Goal: Contribute content

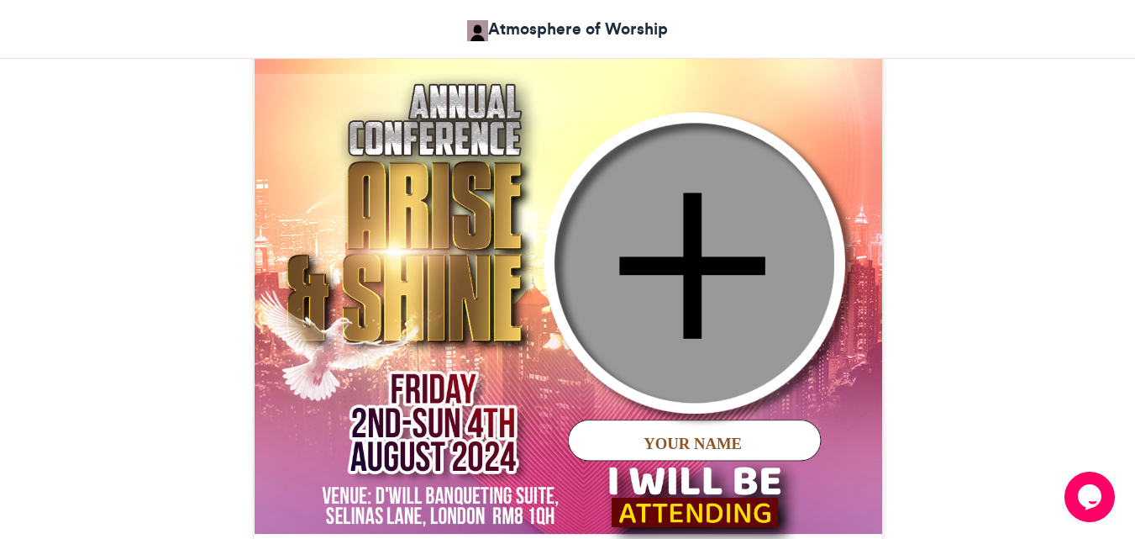
scroll to position [672, 0]
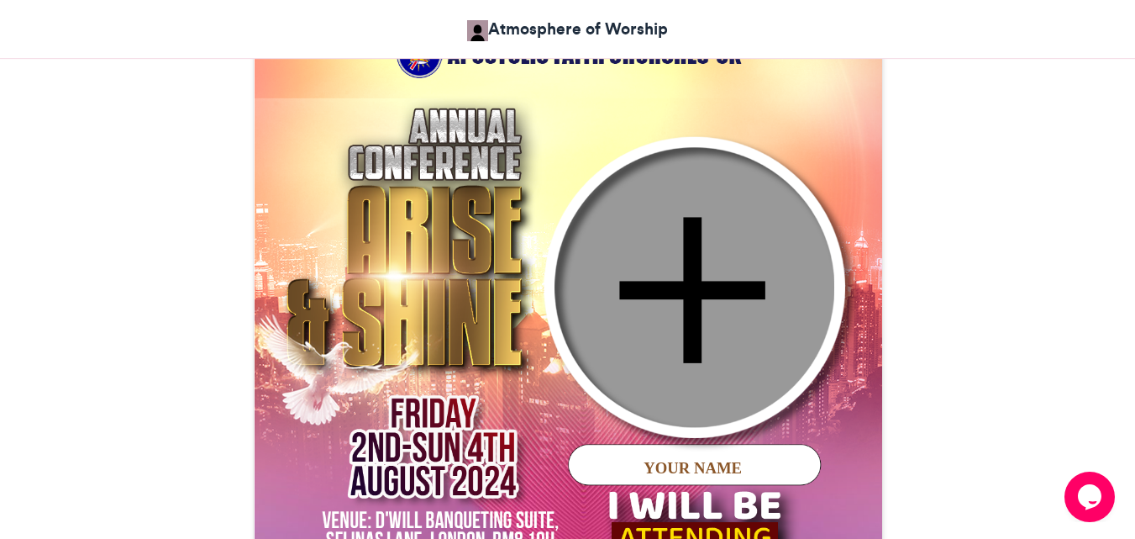
click at [645, 277] on img at bounding box center [568, 323] width 629 height 629
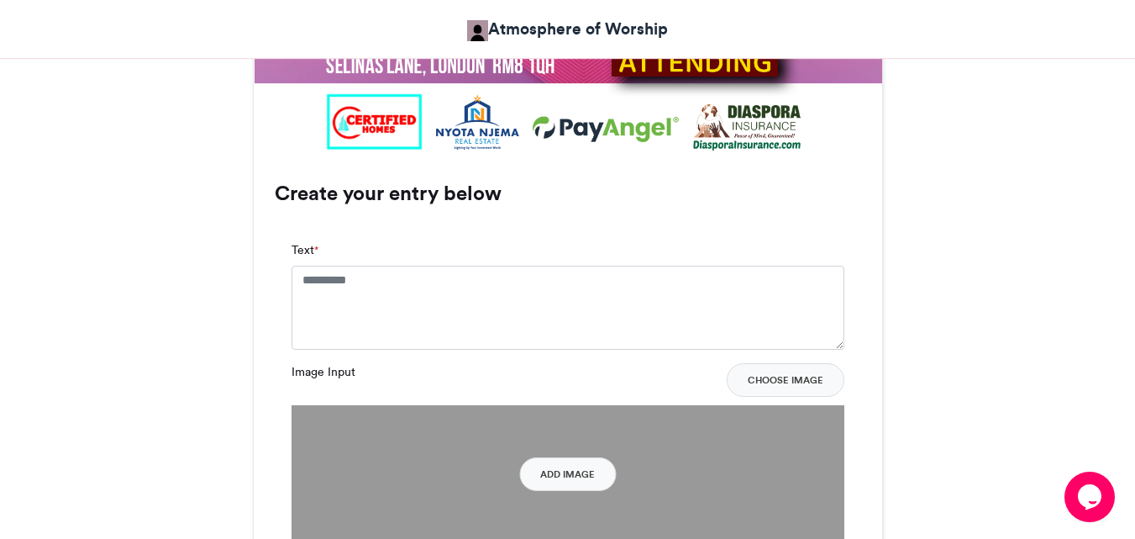
scroll to position [1177, 0]
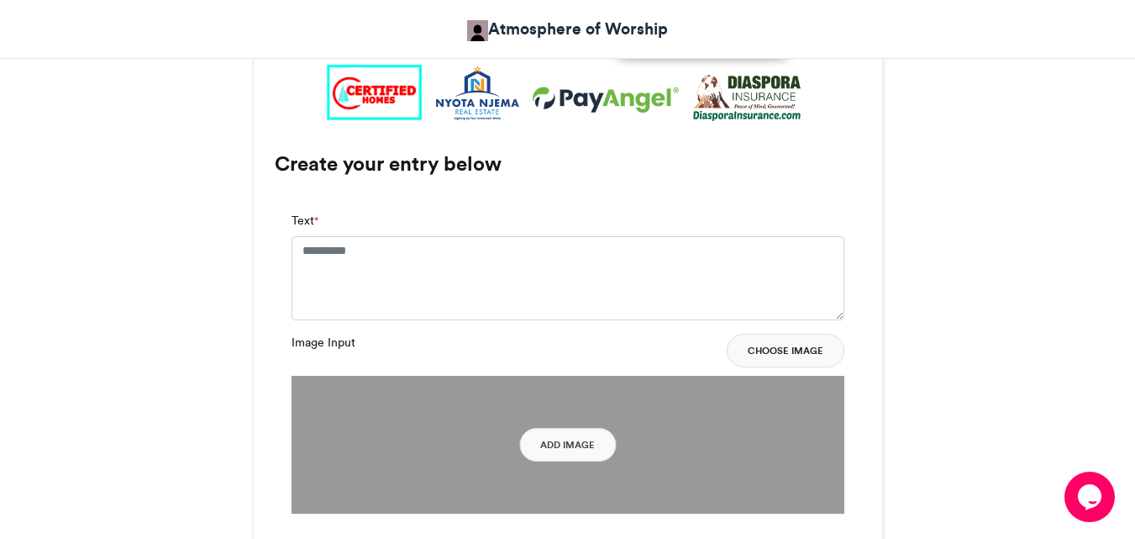
click at [794, 352] on button "Choose Image" at bounding box center [786, 351] width 118 height 34
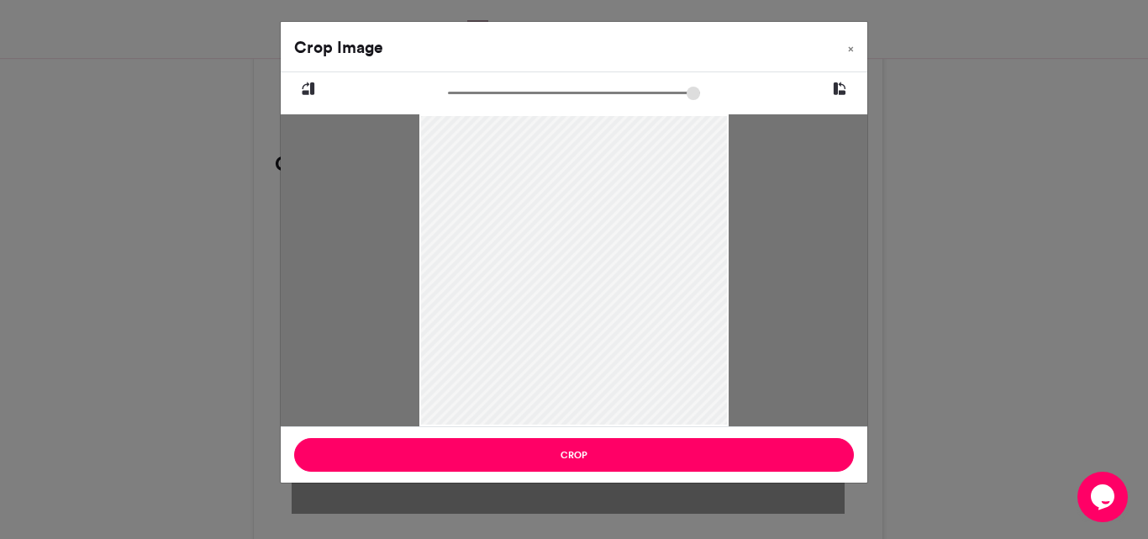
drag, startPoint x: 605, startPoint y: 257, endPoint x: 622, endPoint y: 353, distance: 97.3
click at [622, 353] on div at bounding box center [574, 346] width 310 height 466
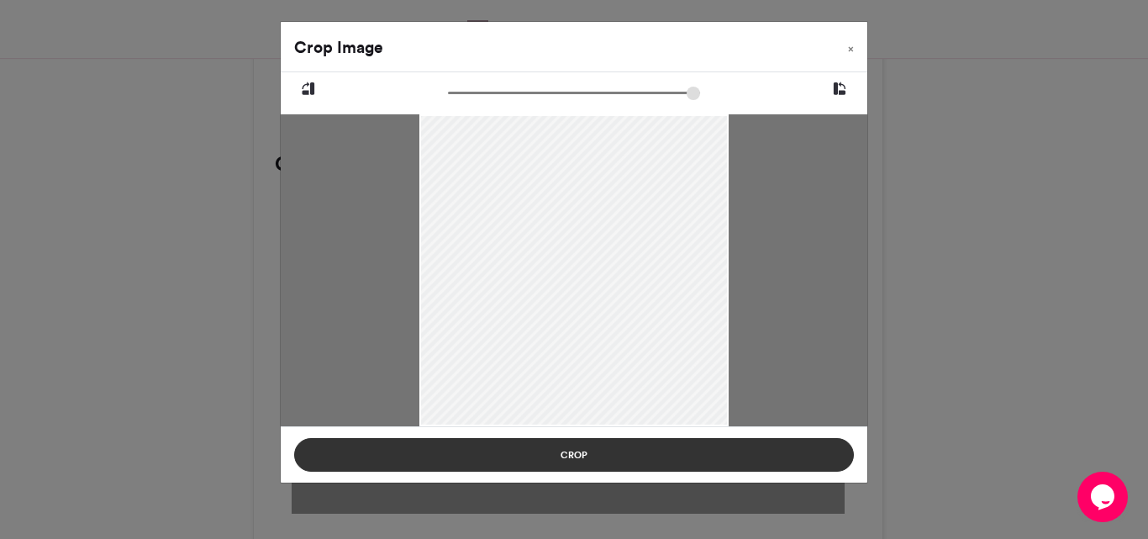
click at [576, 455] on button "Crop" at bounding box center [574, 455] width 560 height 34
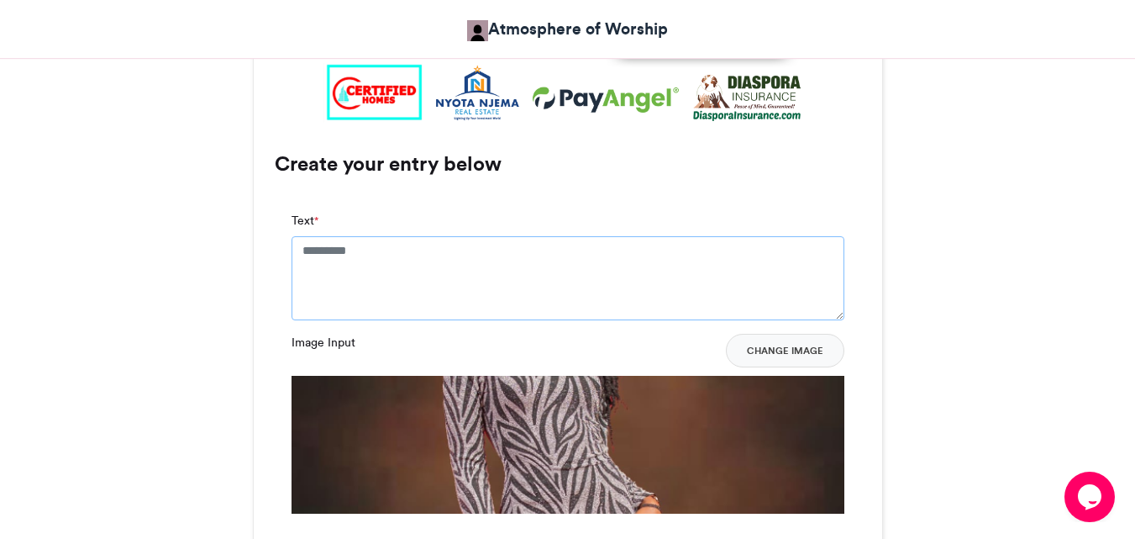
click at [342, 250] on textarea "Text *" at bounding box center [568, 278] width 553 height 84
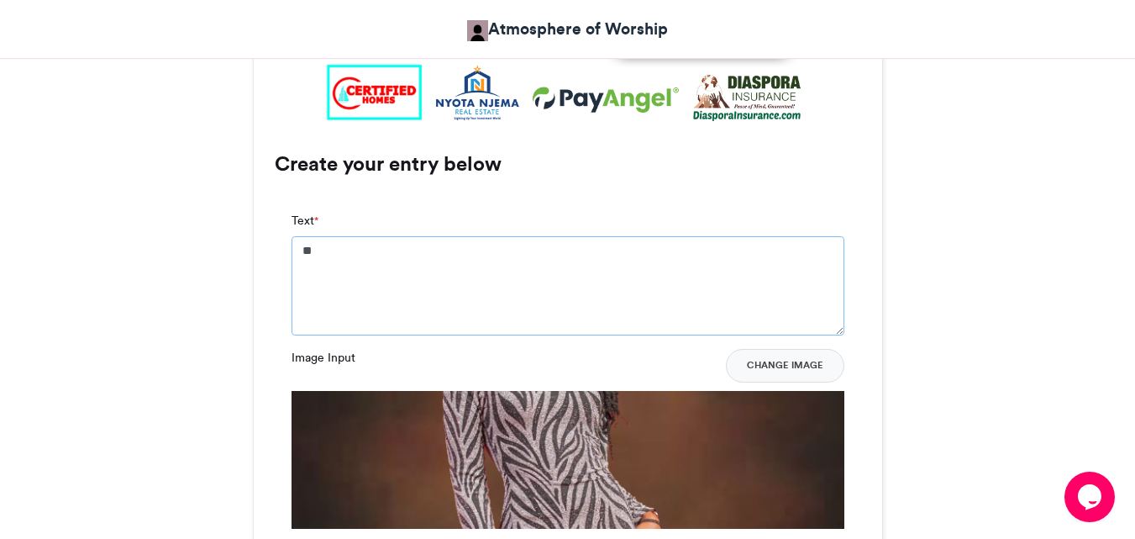
type textarea "*"
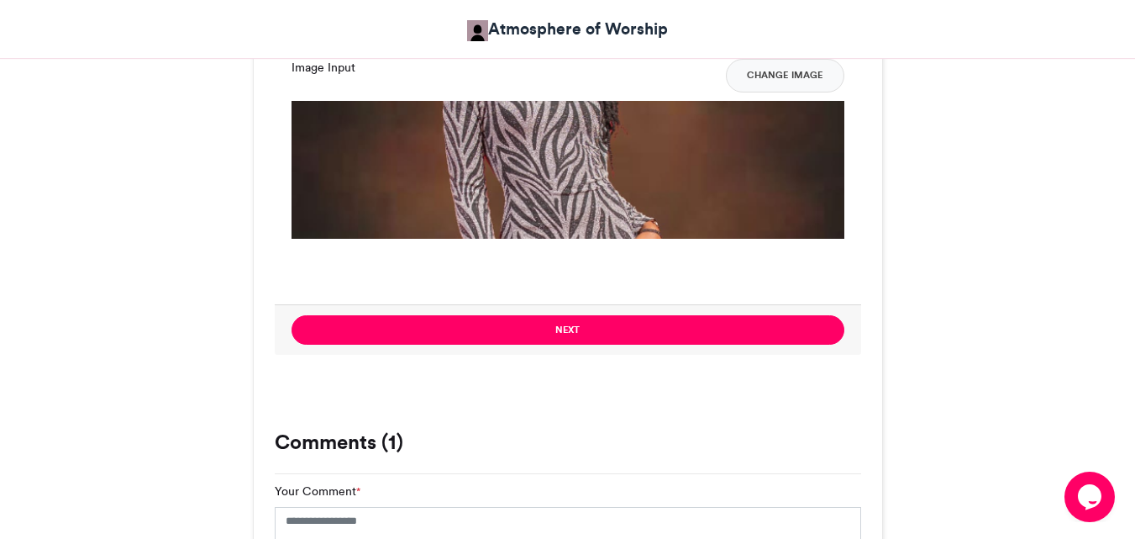
scroll to position [1513, 0]
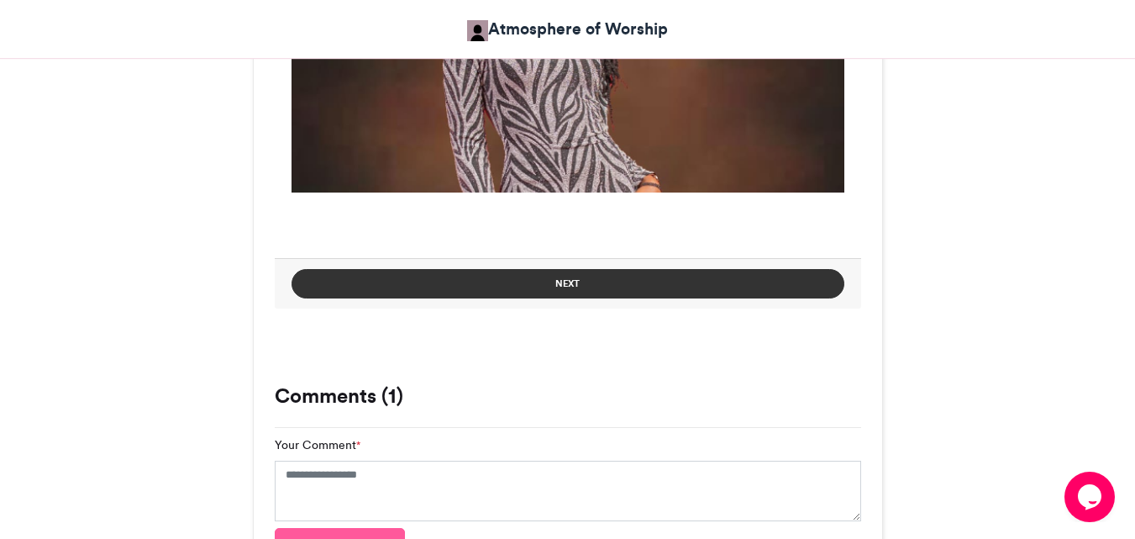
click at [511, 275] on button "Next" at bounding box center [568, 283] width 553 height 29
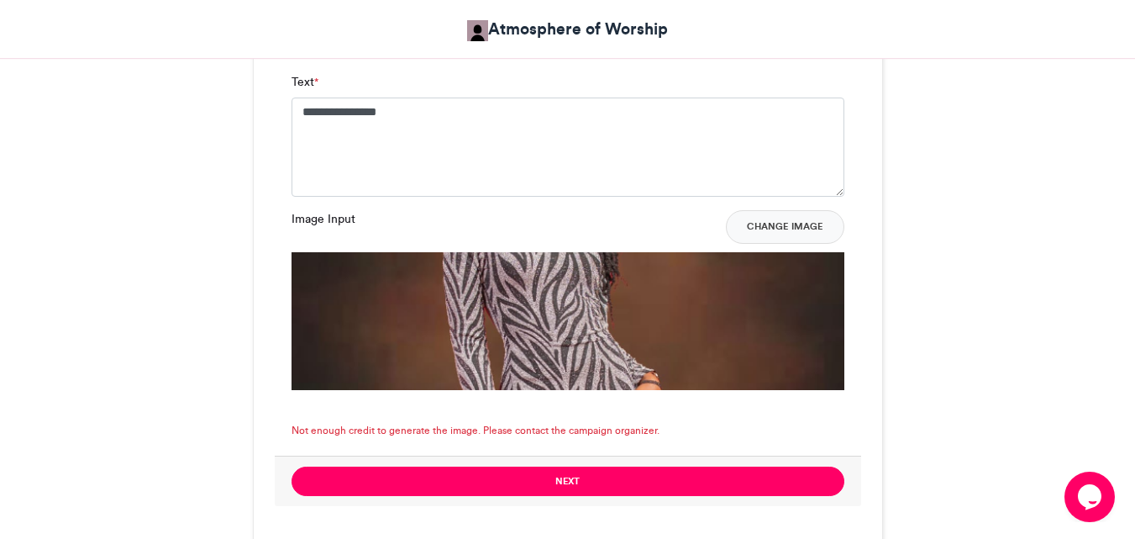
scroll to position [1345, 0]
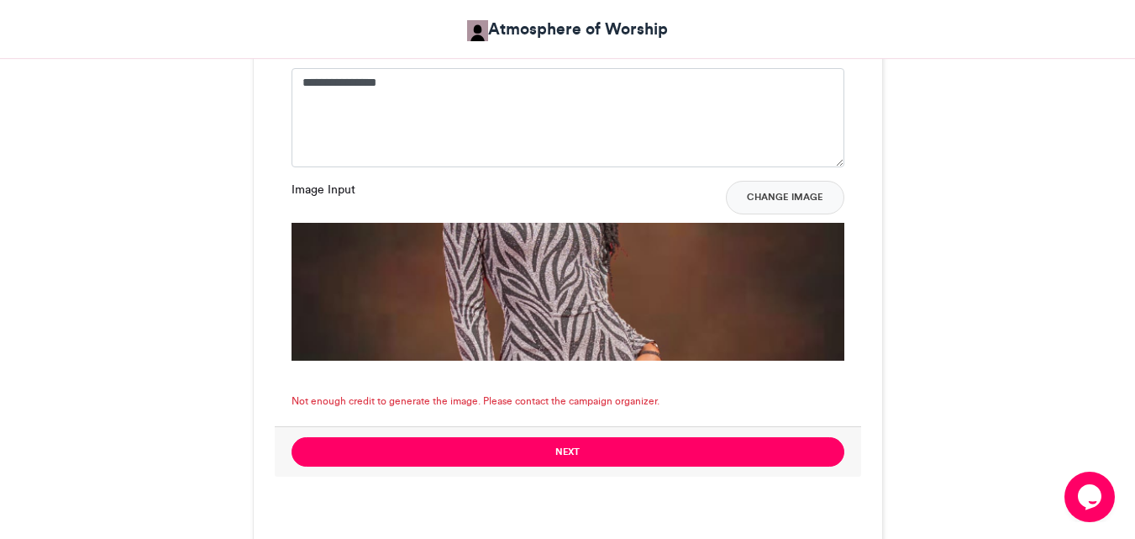
click at [543, 294] on img at bounding box center [568, 501] width 553 height 556
click at [782, 187] on button "Change Image" at bounding box center [785, 198] width 119 height 34
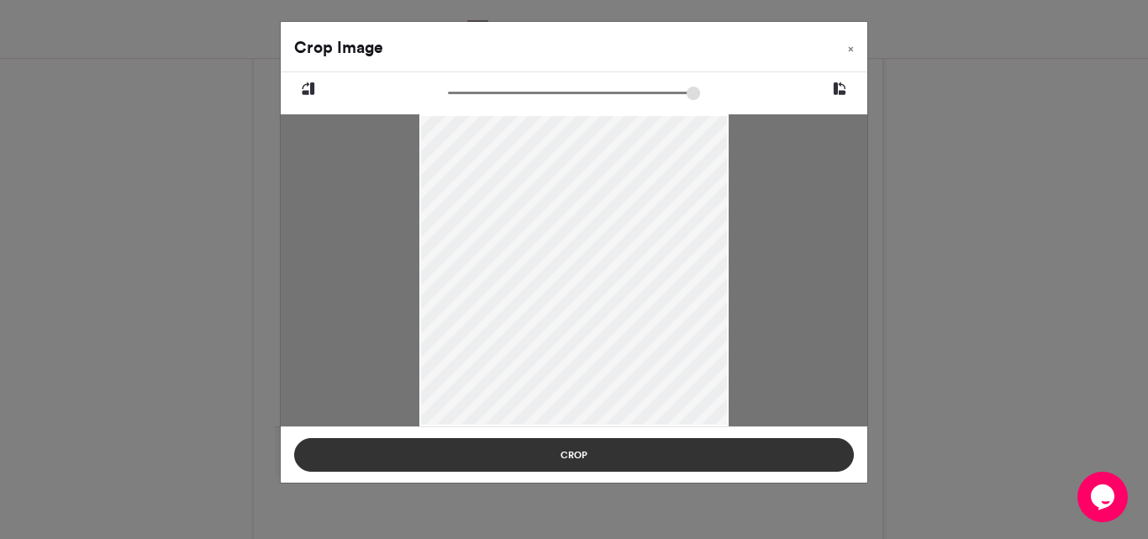
click at [560, 446] on button "Crop" at bounding box center [574, 455] width 560 height 34
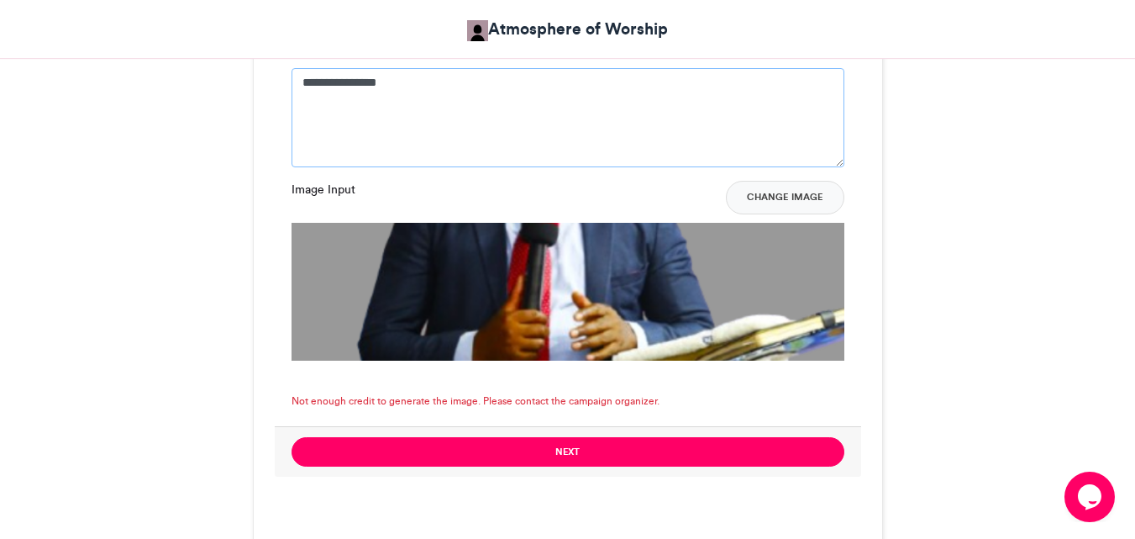
drag, startPoint x: 429, startPoint y: 83, endPoint x: 296, endPoint y: 72, distance: 133.2
click at [296, 72] on textarea "**********" at bounding box center [568, 117] width 553 height 99
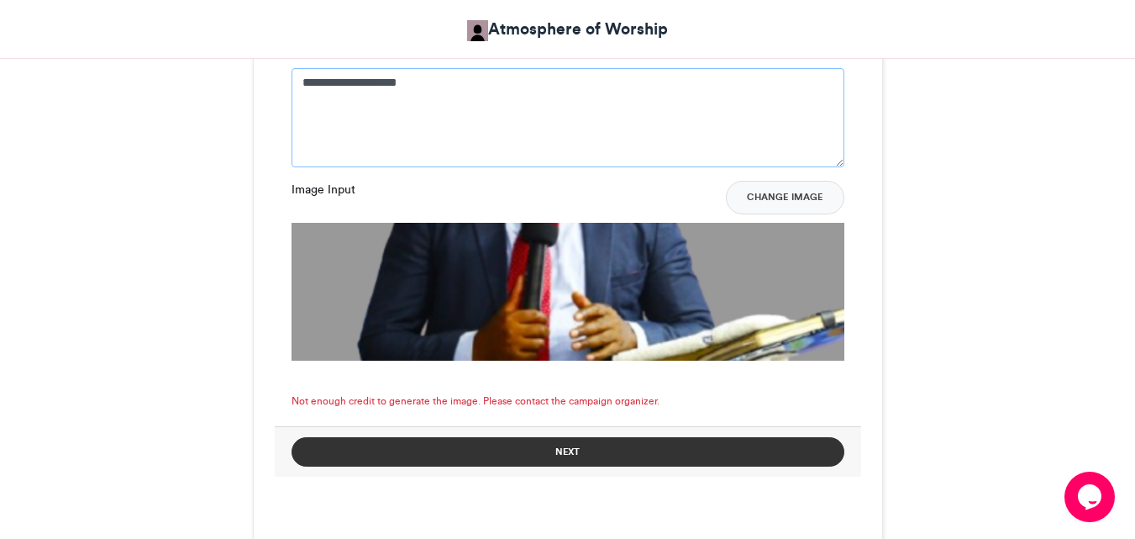
type textarea "**********"
click at [546, 457] on button "Next" at bounding box center [568, 451] width 553 height 29
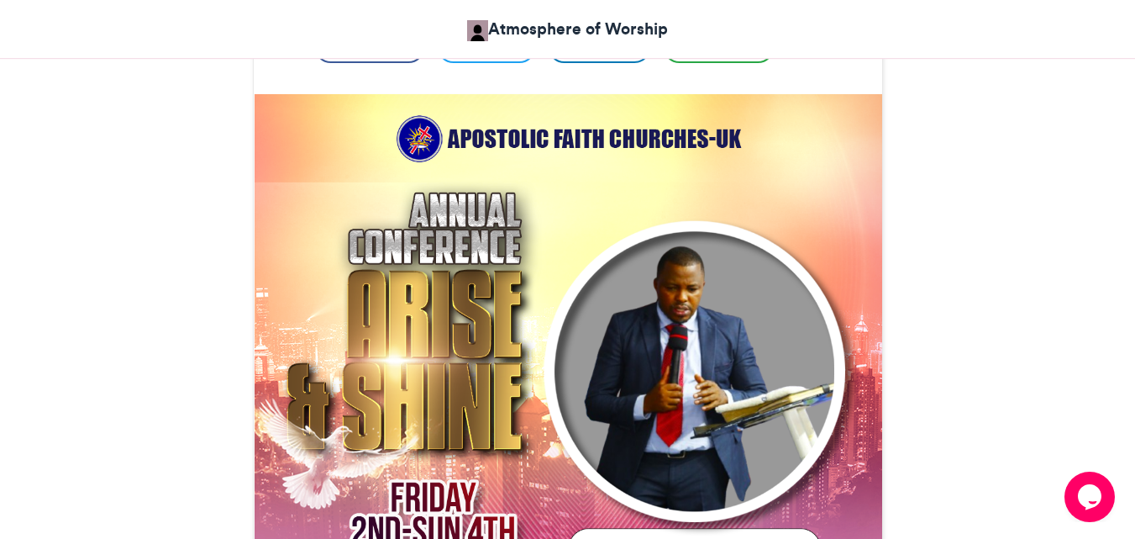
scroll to position [504, 0]
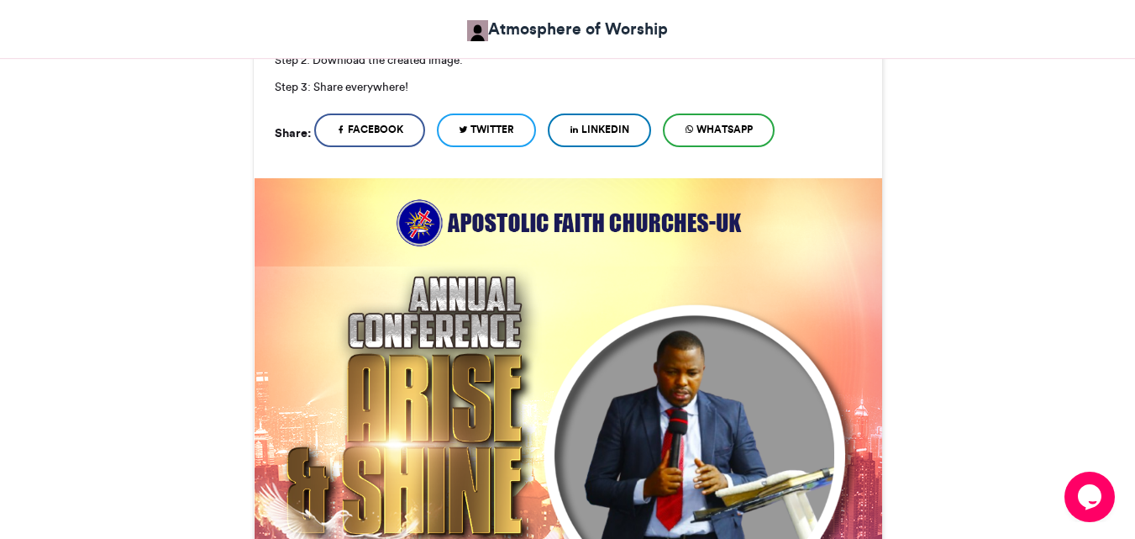
click at [476, 223] on img at bounding box center [568, 491] width 629 height 629
click at [505, 224] on img at bounding box center [568, 491] width 629 height 629
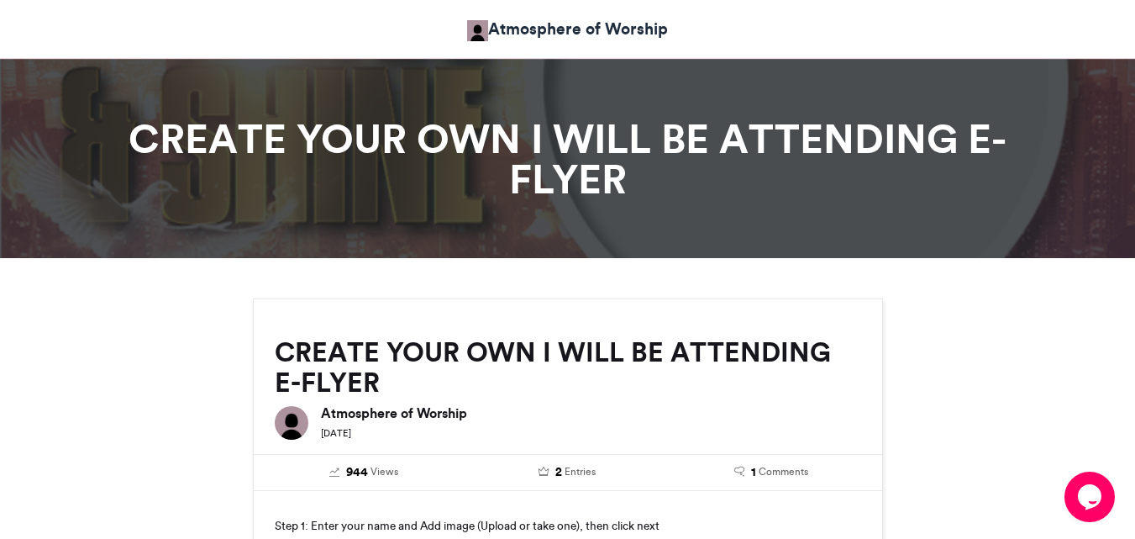
scroll to position [0, 0]
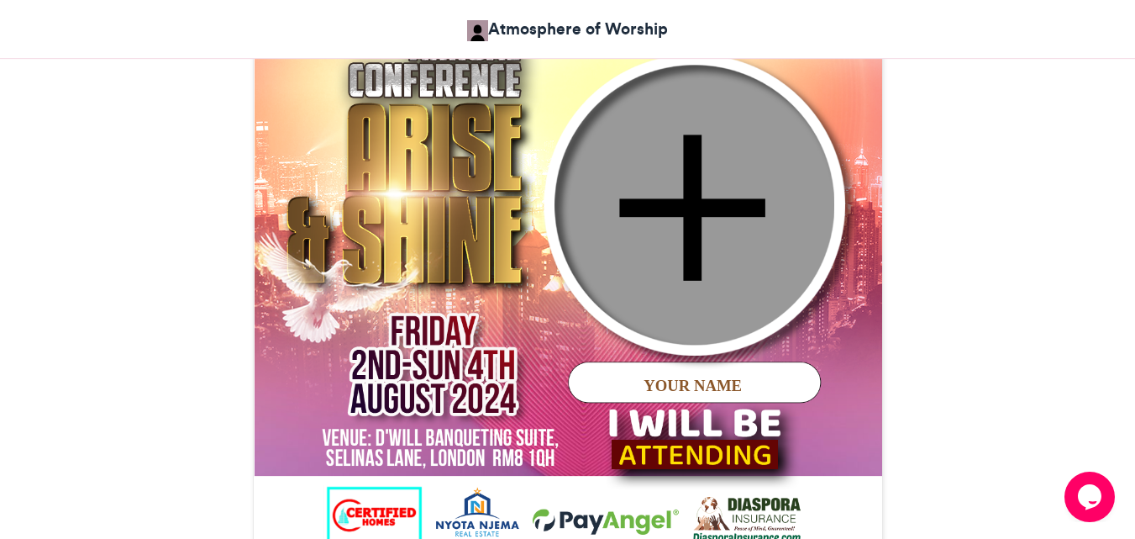
scroll to position [756, 0]
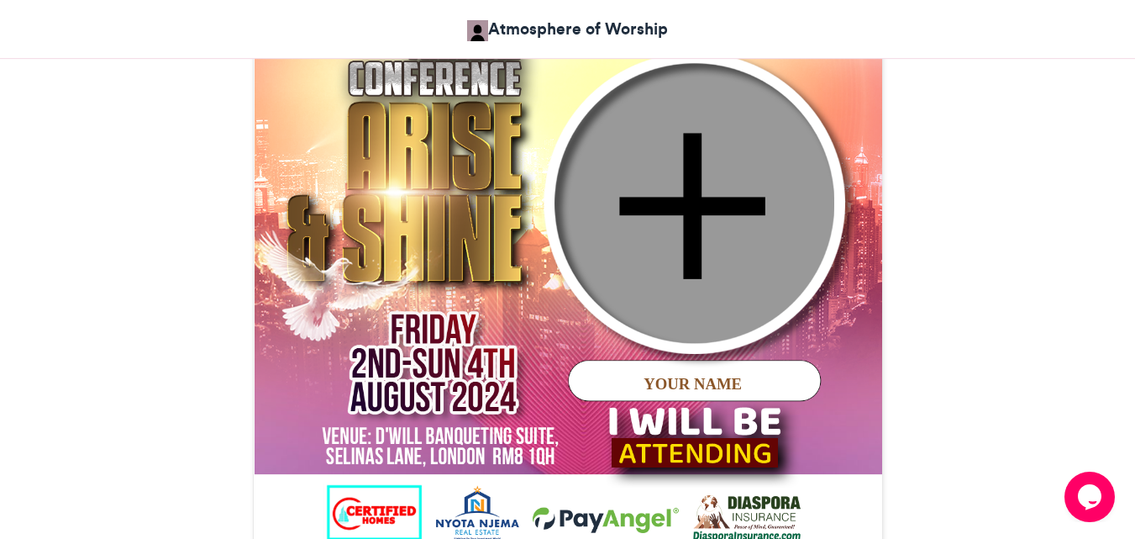
click at [436, 195] on img at bounding box center [568, 239] width 629 height 629
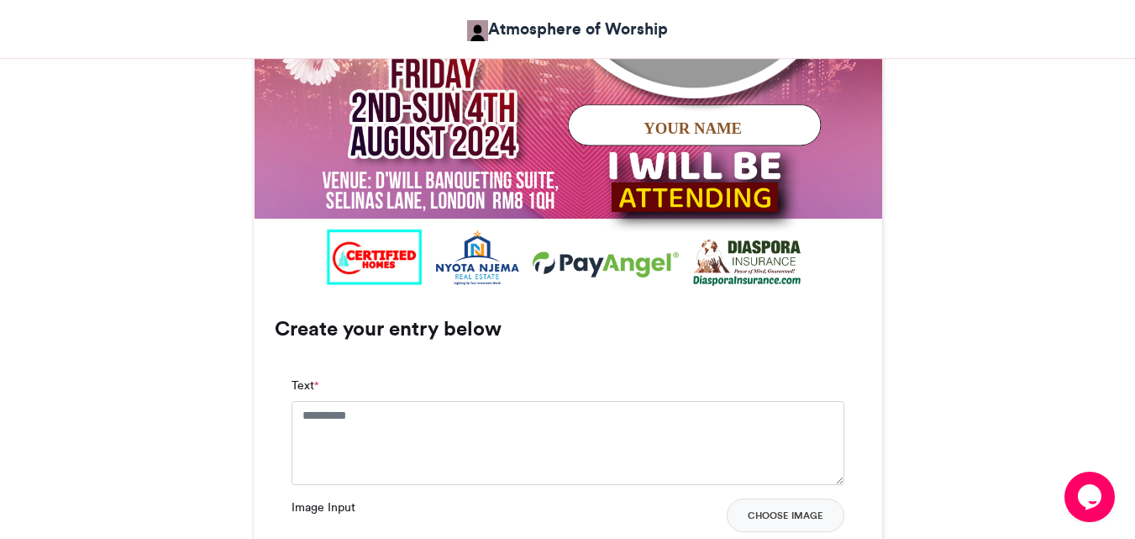
scroll to position [1093, 0]
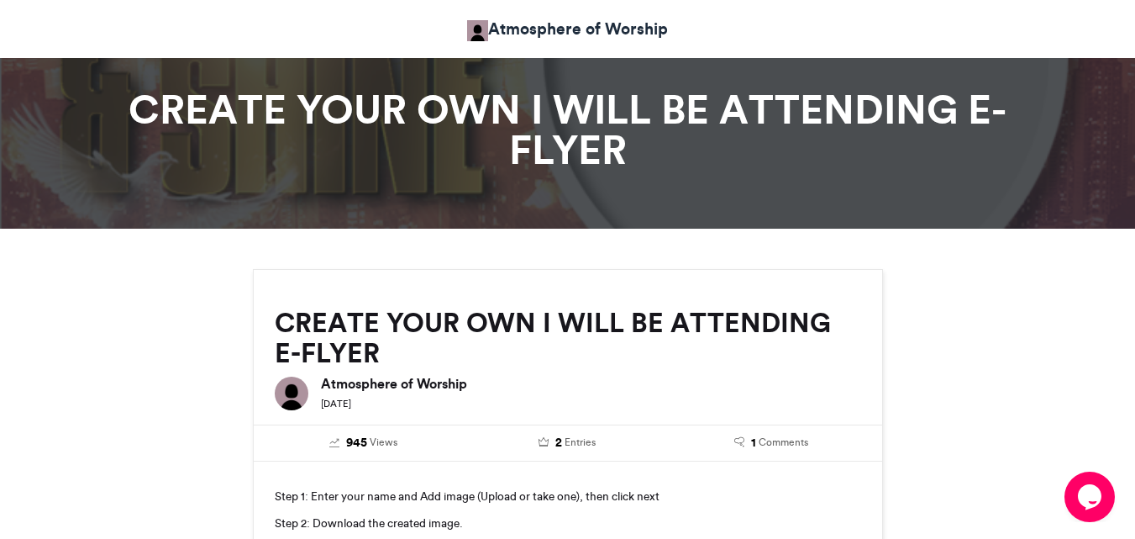
scroll to position [0, 0]
